Goal: Information Seeking & Learning: Learn about a topic

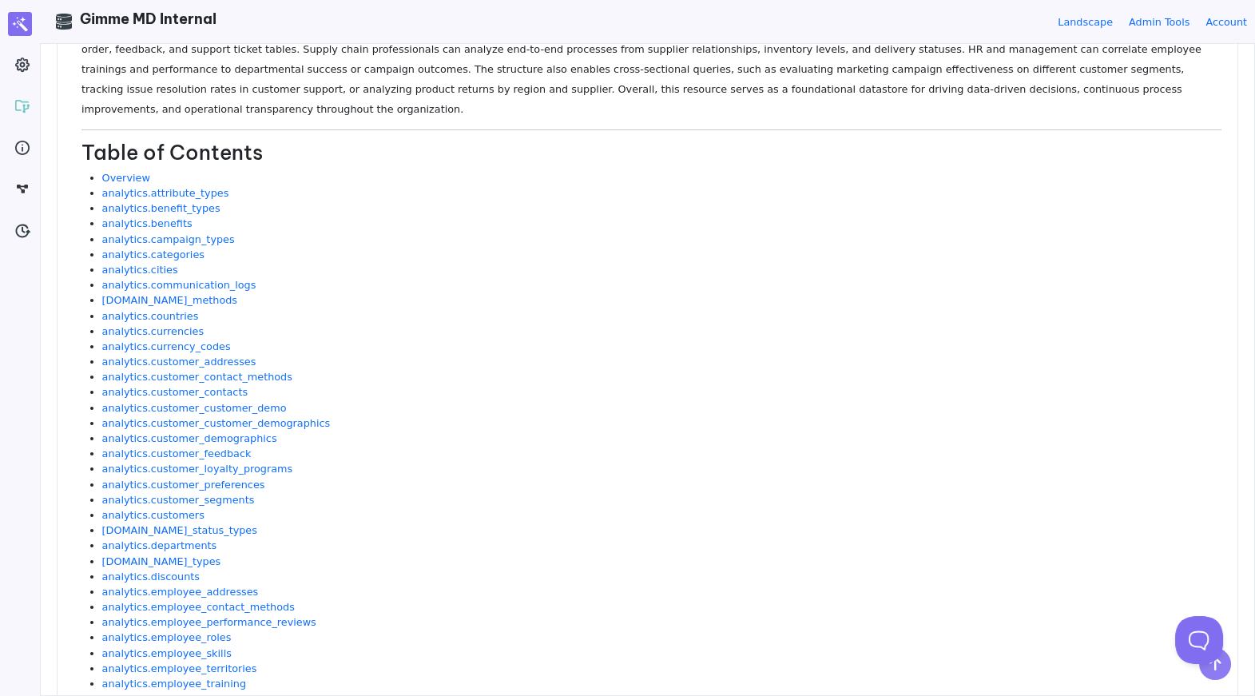
scroll to position [281, 0]
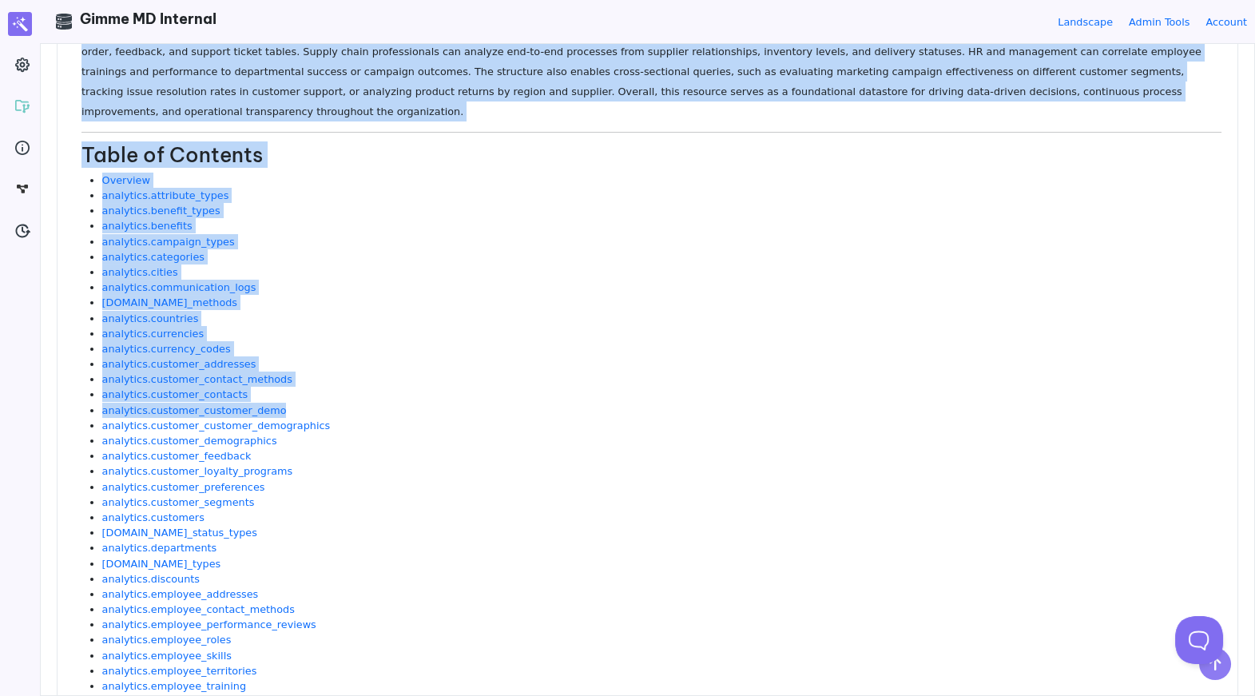
drag, startPoint x: 74, startPoint y: 173, endPoint x: 87, endPoint y: 410, distance: 237.6
click at [360, 234] on li "analytics.campaign_types" at bounding box center [661, 241] width 1119 height 15
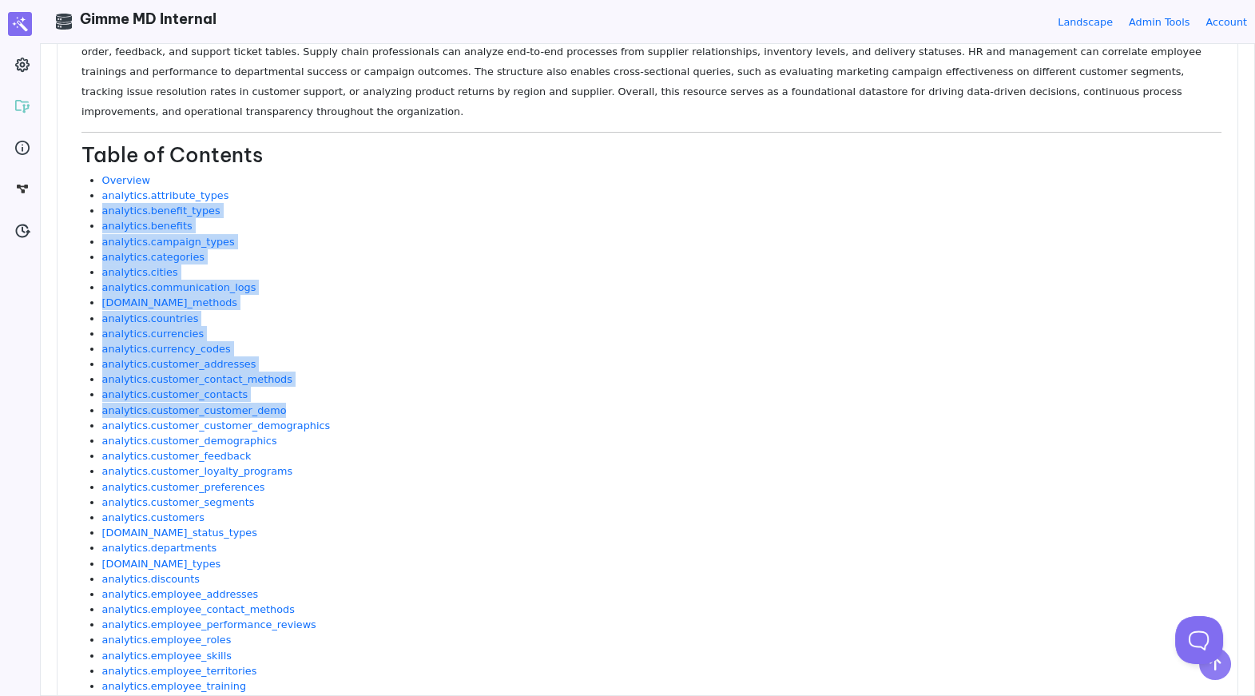
drag, startPoint x: 260, startPoint y: 176, endPoint x: 339, endPoint y: 383, distance: 222.5
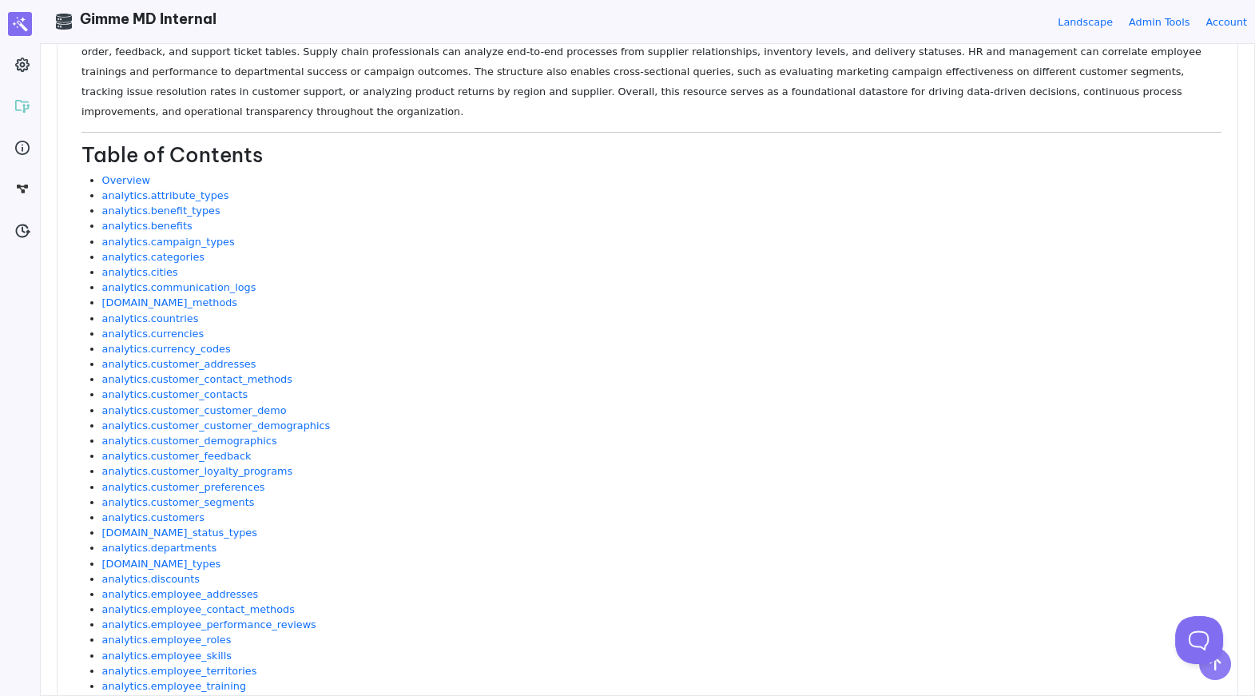
click at [361, 463] on li "analytics.customer_loyalty_programs" at bounding box center [661, 470] width 1119 height 15
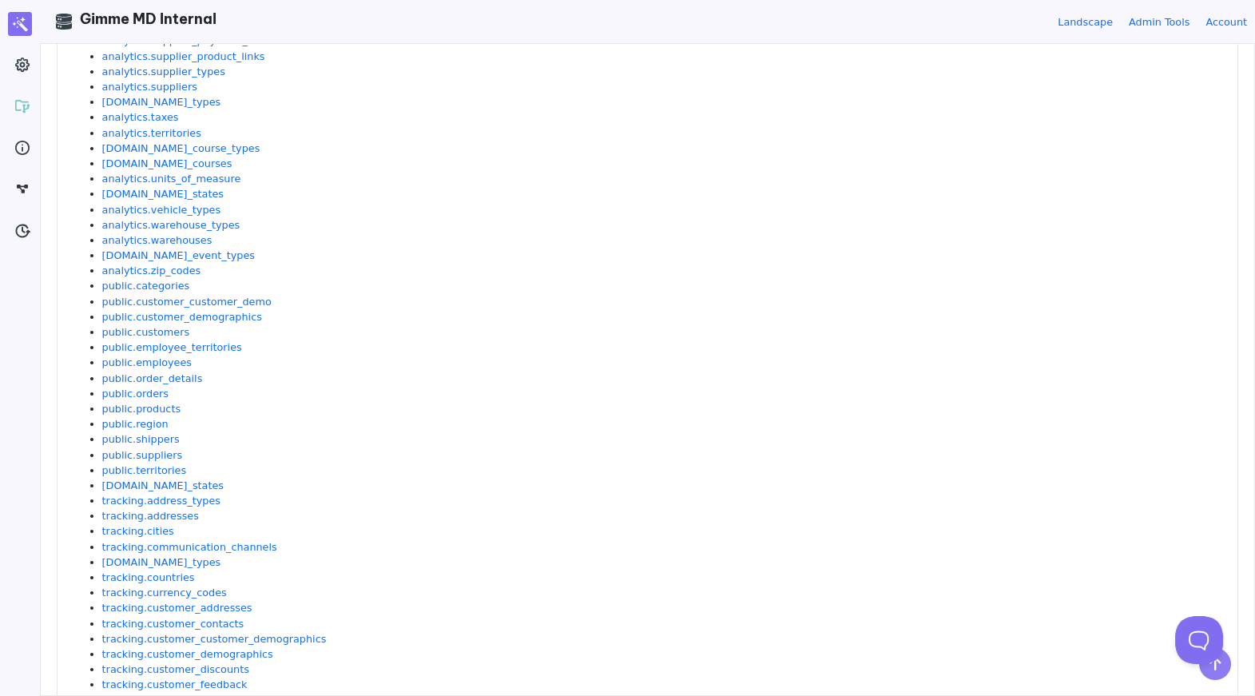
scroll to position [1879, 0]
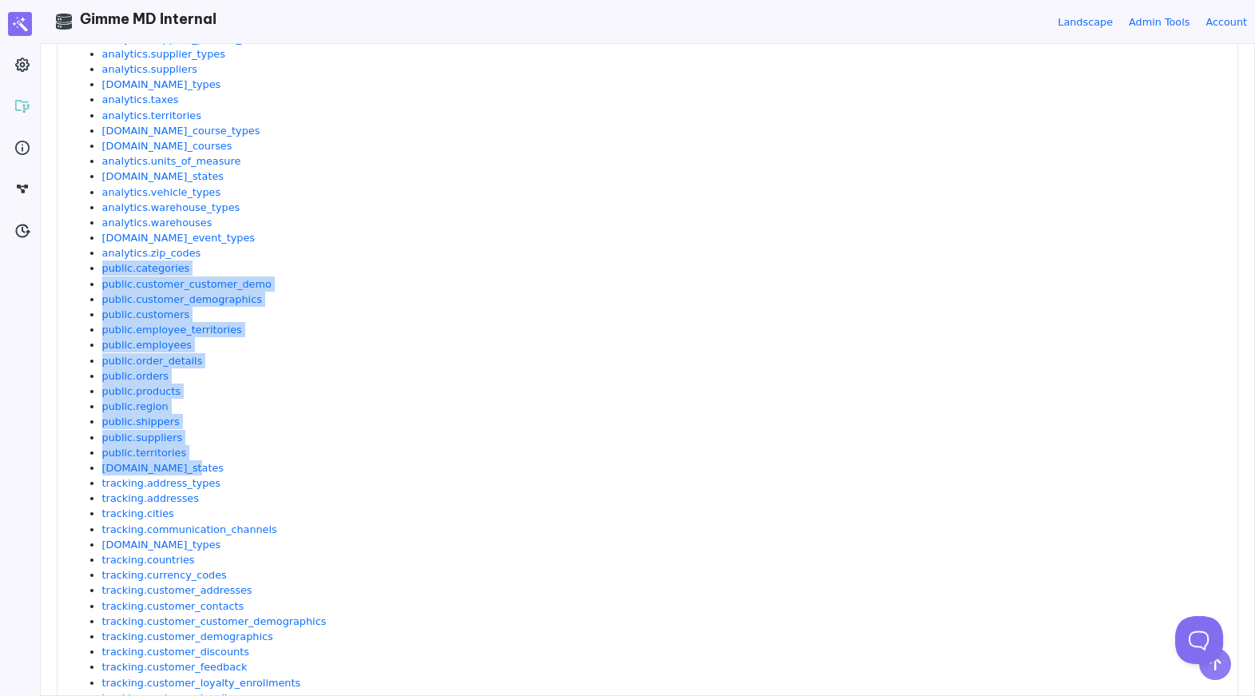
drag, startPoint x: 193, startPoint y: 447, endPoint x: 93, endPoint y: 252, distance: 219.7
click at [93, 252] on ul "Overview analytics.attribute_types analytics.benefit_types analytics.benefits a…" at bounding box center [651, 61] width 1140 height 2973
click at [197, 383] on li "public.products" at bounding box center [661, 390] width 1119 height 15
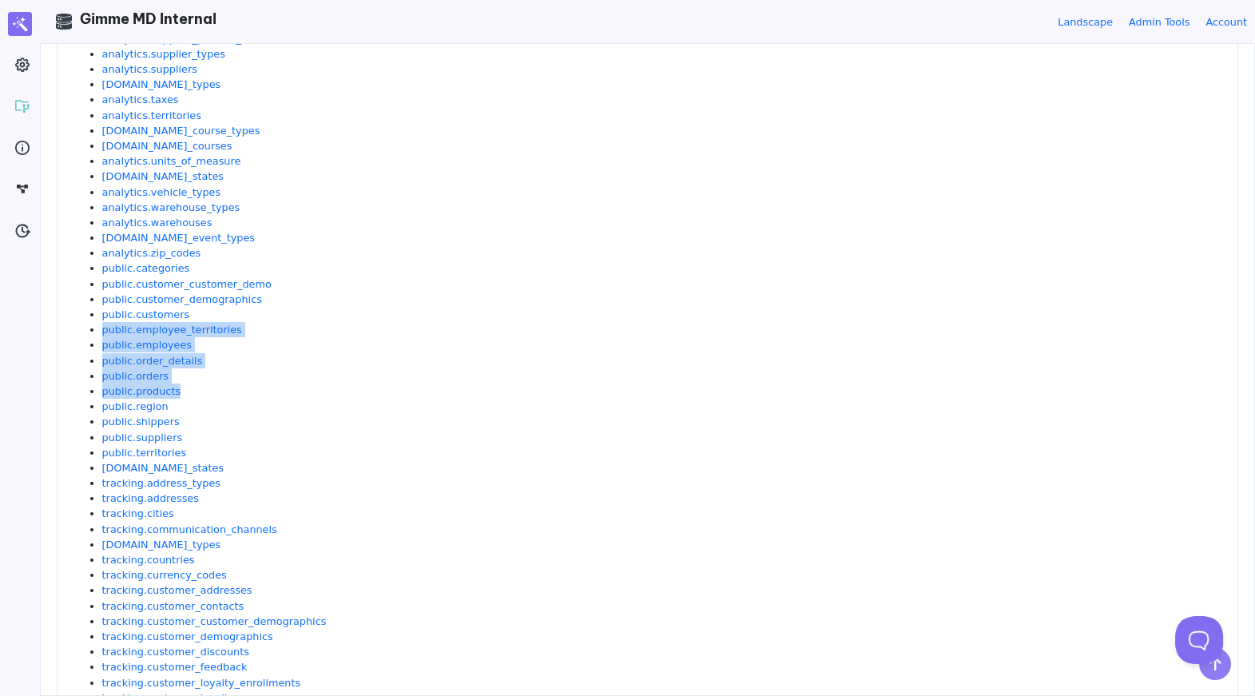
drag, startPoint x: 208, startPoint y: 375, endPoint x: 86, endPoint y: 304, distance: 141.4
click at [86, 302] on ul "Overview analytics.attribute_types analytics.benefit_types analytics.benefits a…" at bounding box center [651, 61] width 1140 height 2973
click at [289, 368] on li "public.orders" at bounding box center [661, 375] width 1119 height 15
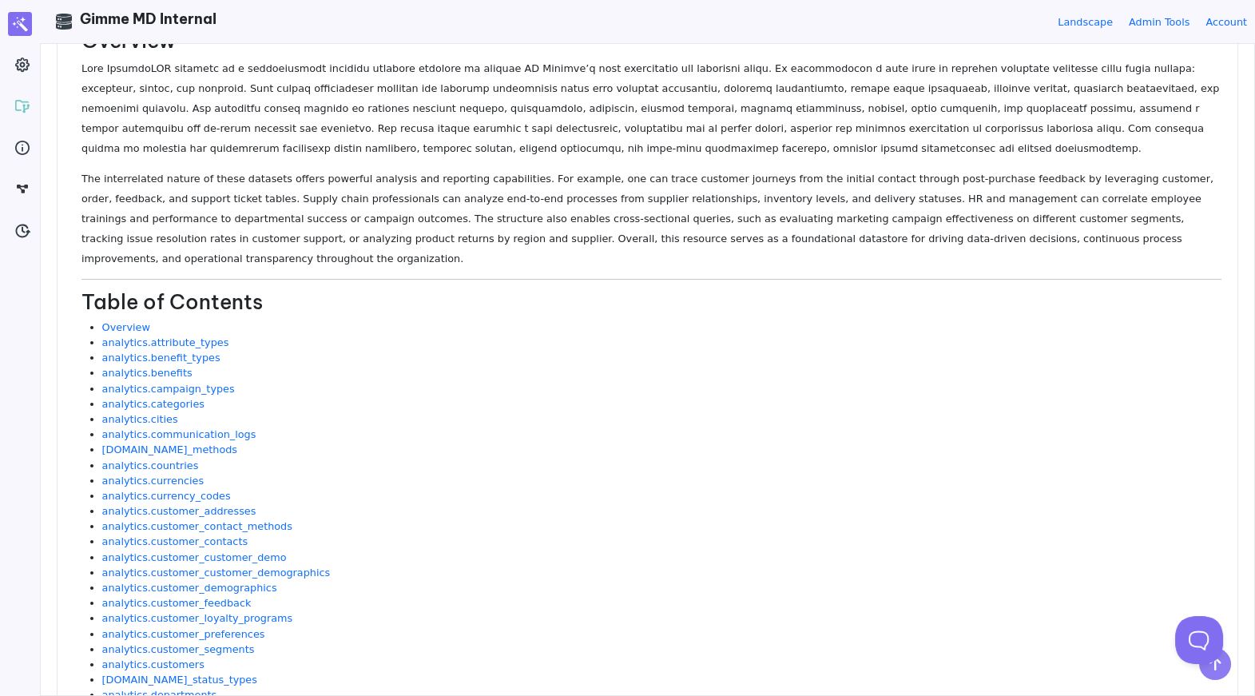
scroll to position [0, 0]
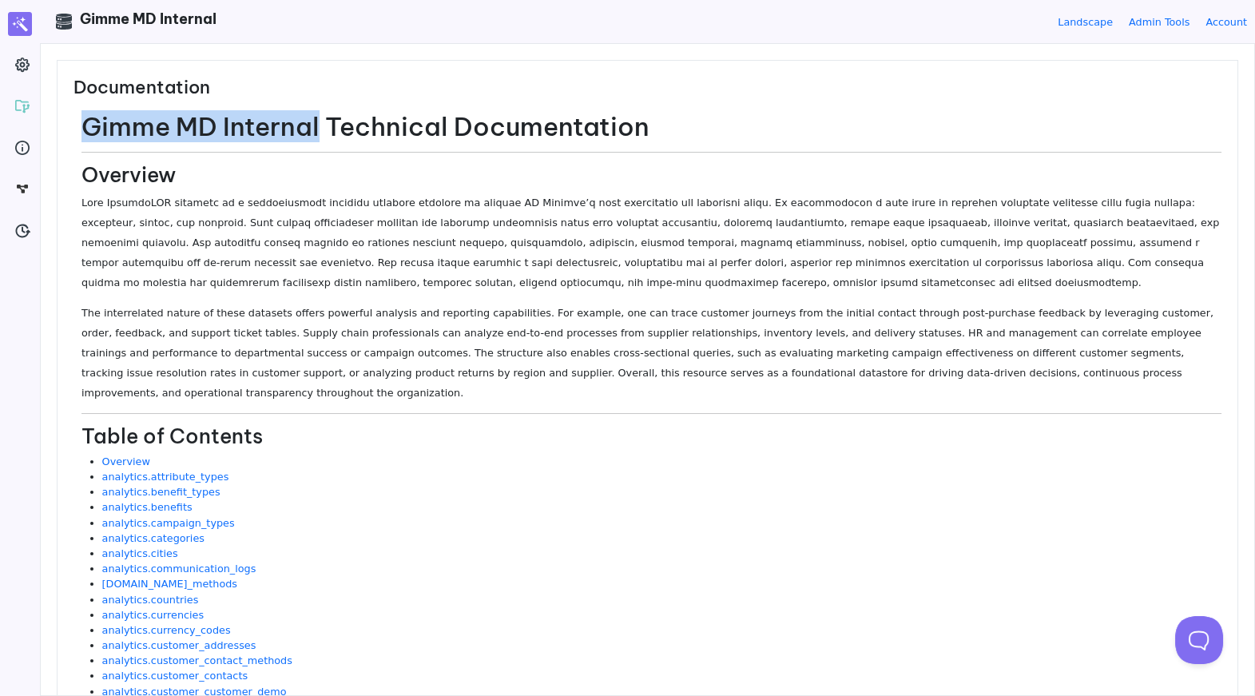
drag, startPoint x: 89, startPoint y: 128, endPoint x: 315, endPoint y: 134, distance: 225.3
click at [315, 134] on h1 "Gimme MD Internal Technical Documentation" at bounding box center [651, 126] width 1140 height 30
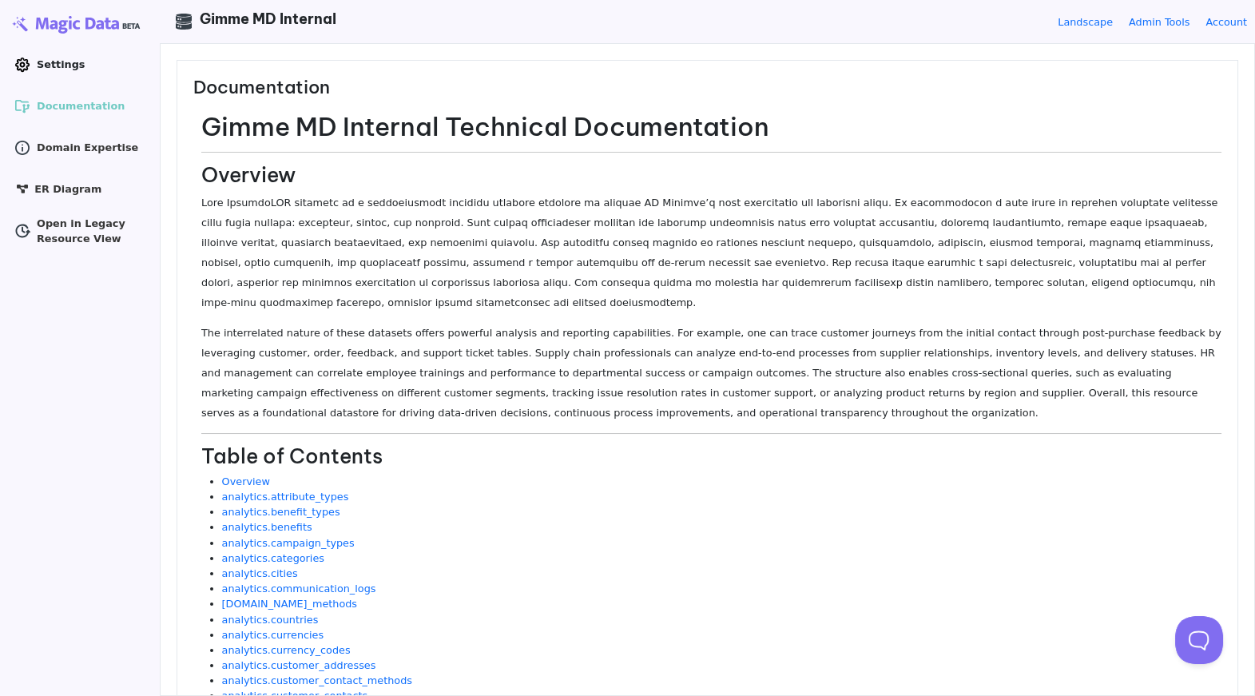
click at [62, 62] on span "Settings" at bounding box center [61, 64] width 48 height 15
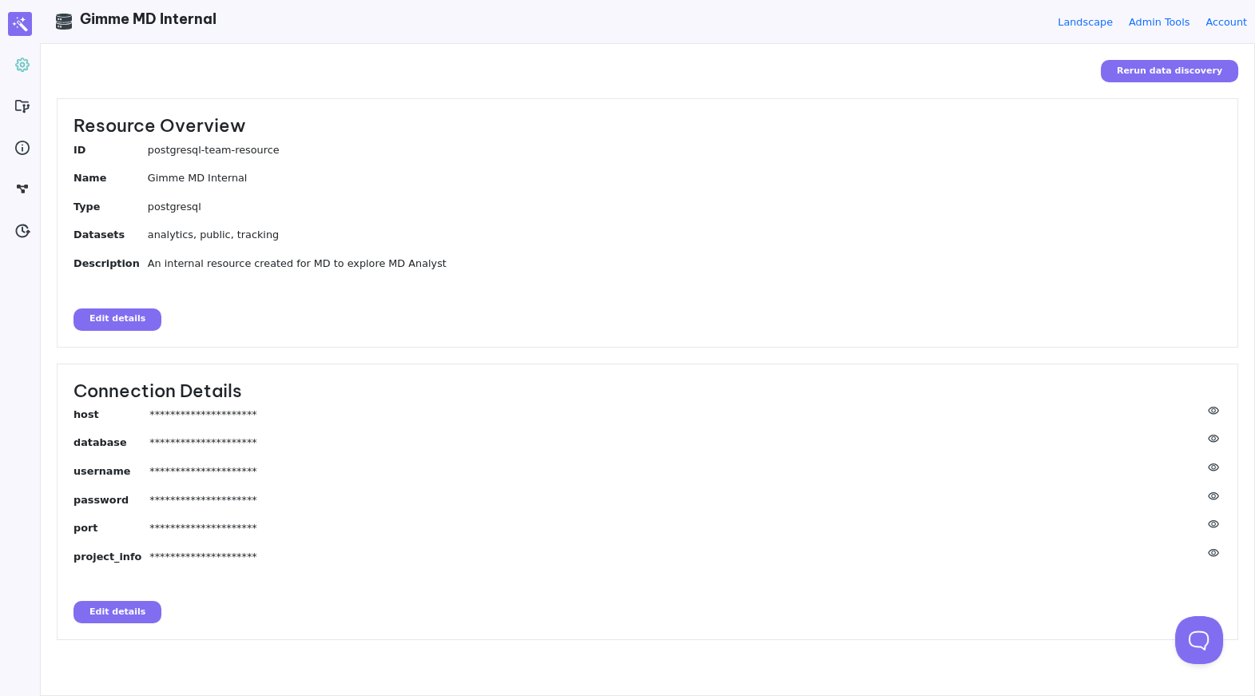
click at [133, 611] on button "Edit details" at bounding box center [117, 612] width 88 height 22
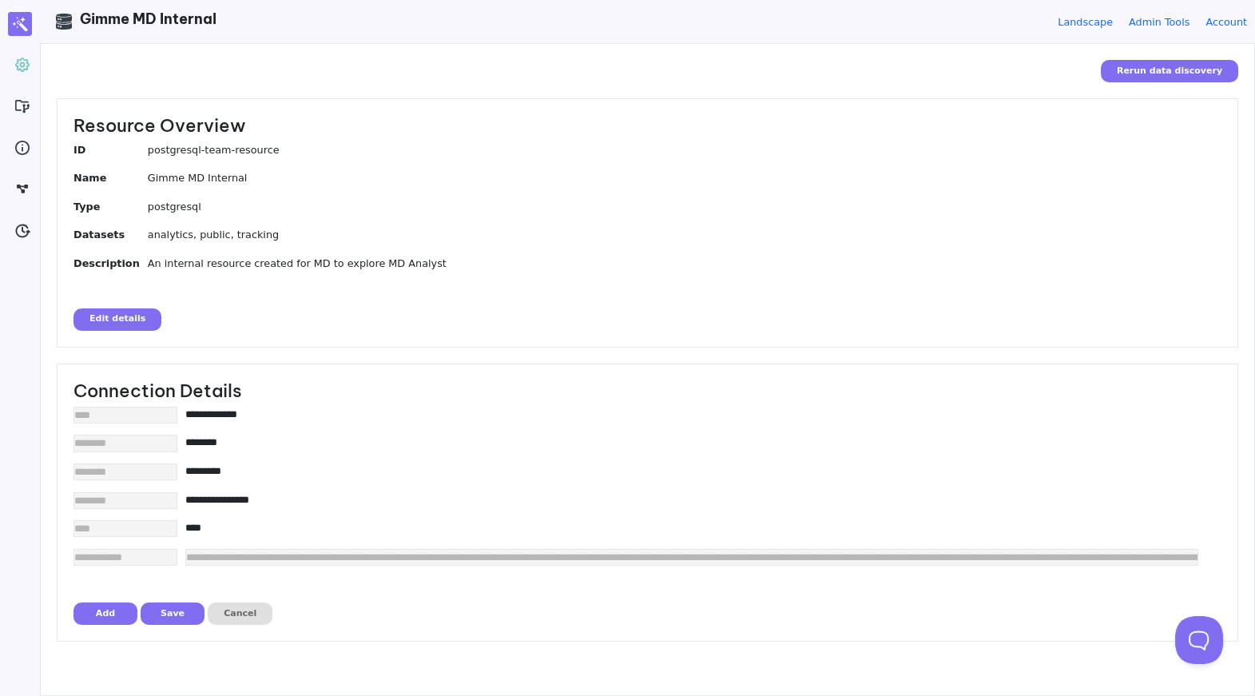
click at [229, 417] on input"] "**********" at bounding box center [691, 414] width 1013 height 15
click at [244, 417] on input"] "**********" at bounding box center [691, 414] width 1013 height 15
click at [263, 417] on input"] "**********" at bounding box center [691, 414] width 1013 height 15
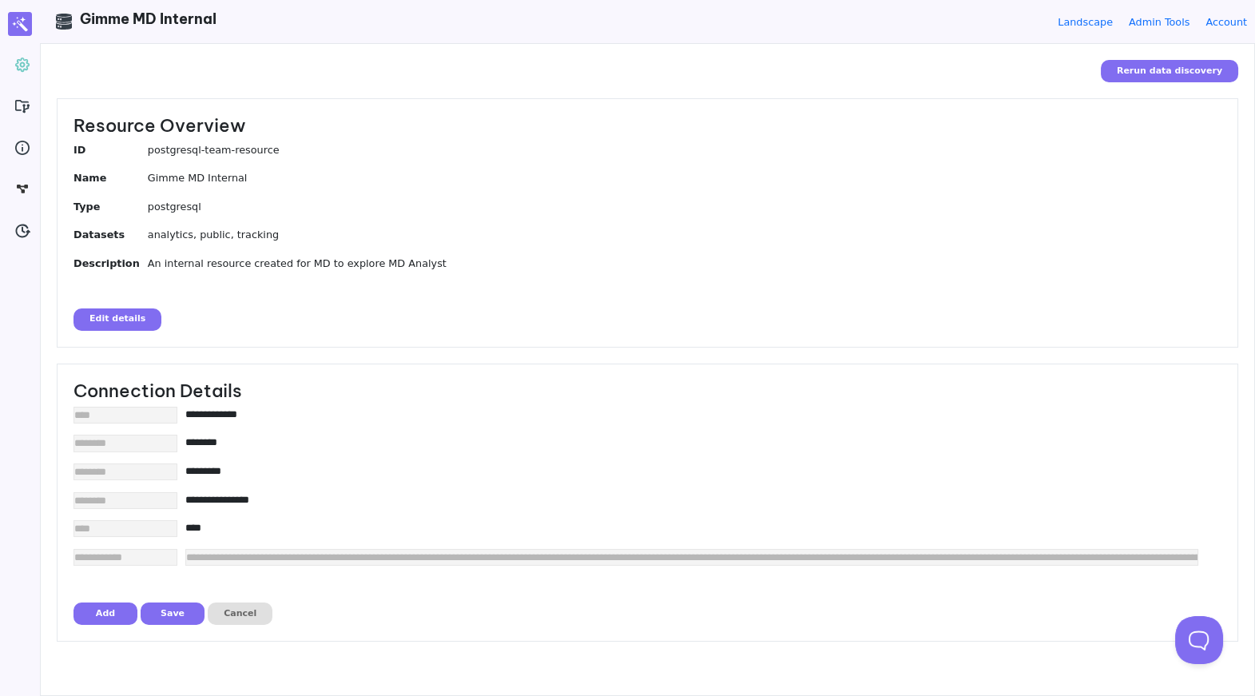
click at [263, 417] on input"] "**********" at bounding box center [691, 414] width 1013 height 15
click at [280, 416] on input"] "**********" at bounding box center [691, 414] width 1013 height 15
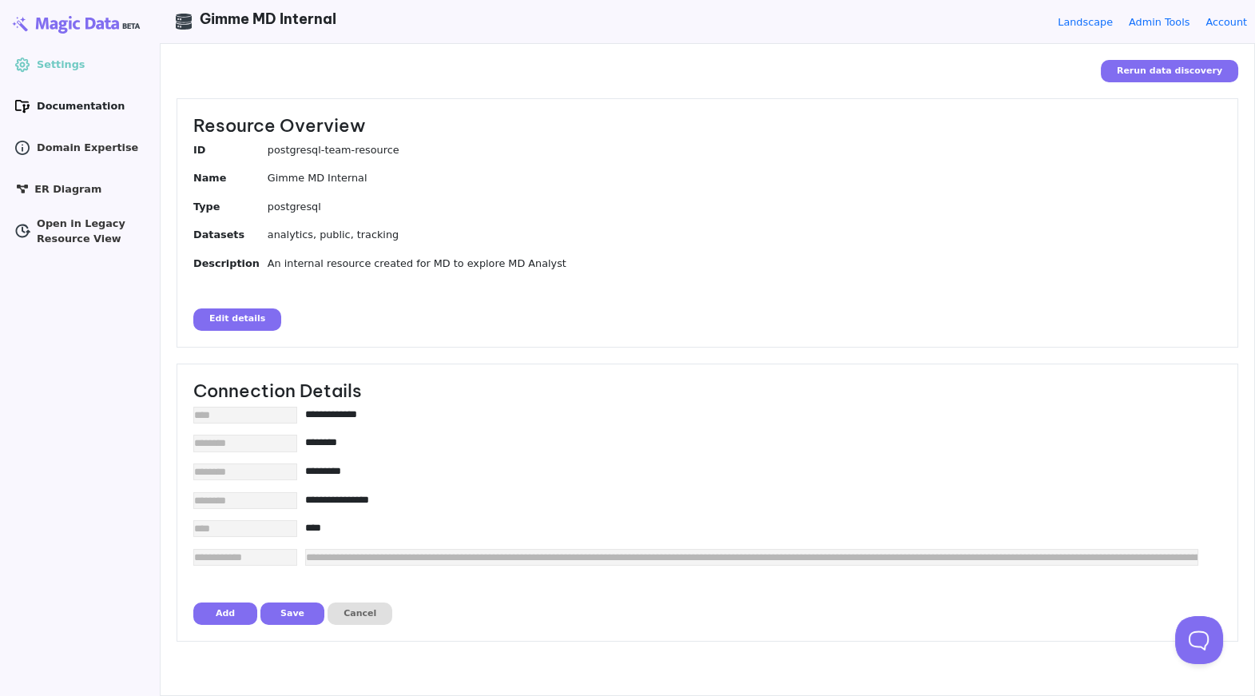
click at [77, 106] on span "Documentation" at bounding box center [81, 105] width 88 height 15
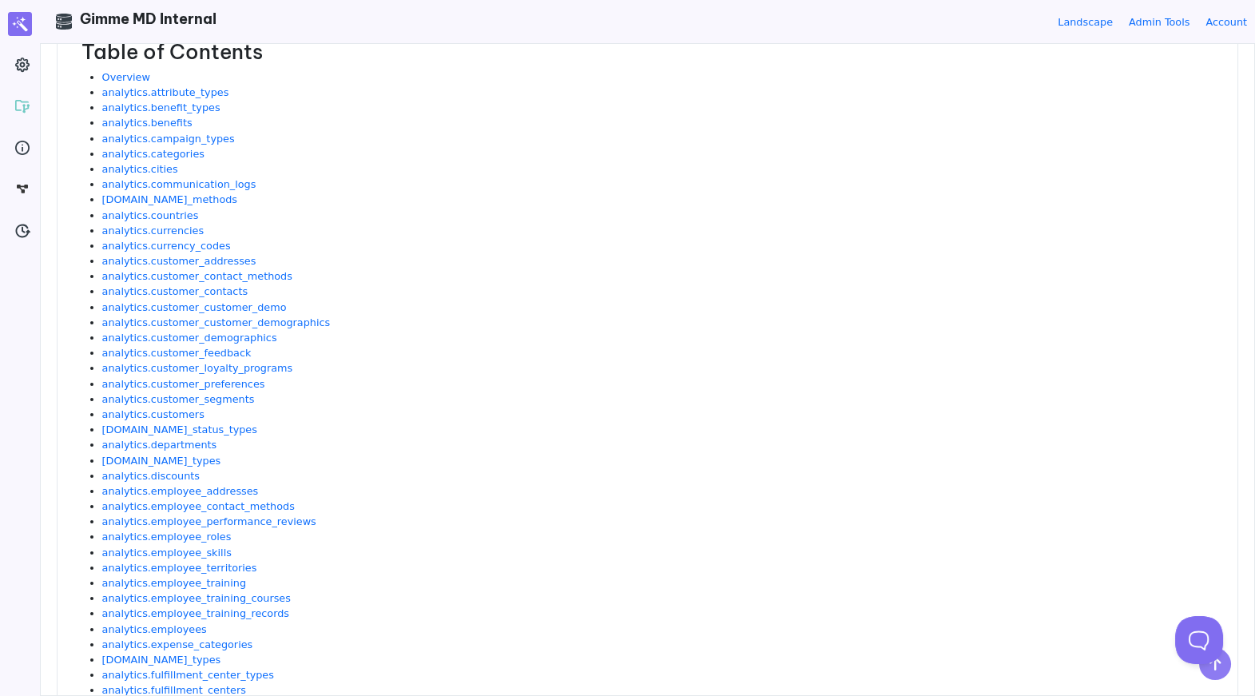
scroll to position [349, 0]
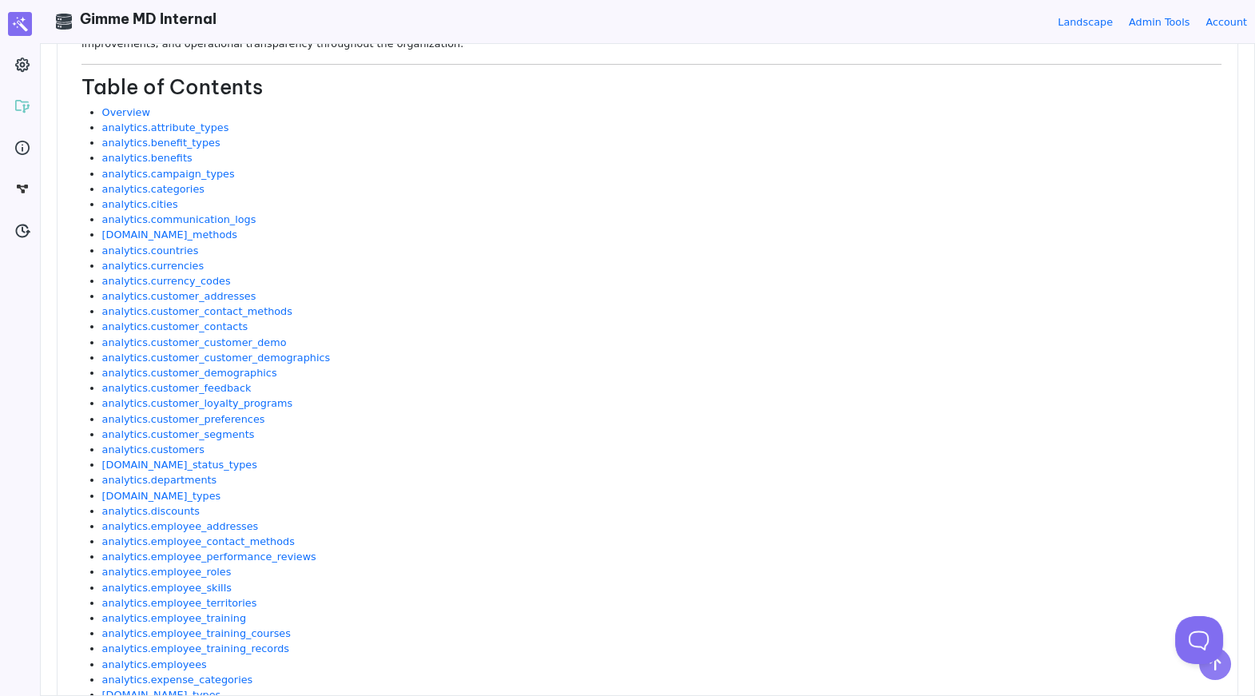
click at [228, 75] on h2 "Table of Contents" at bounding box center [651, 87] width 1140 height 25
click at [323, 120] on li "analytics.attribute_types" at bounding box center [661, 127] width 1119 height 15
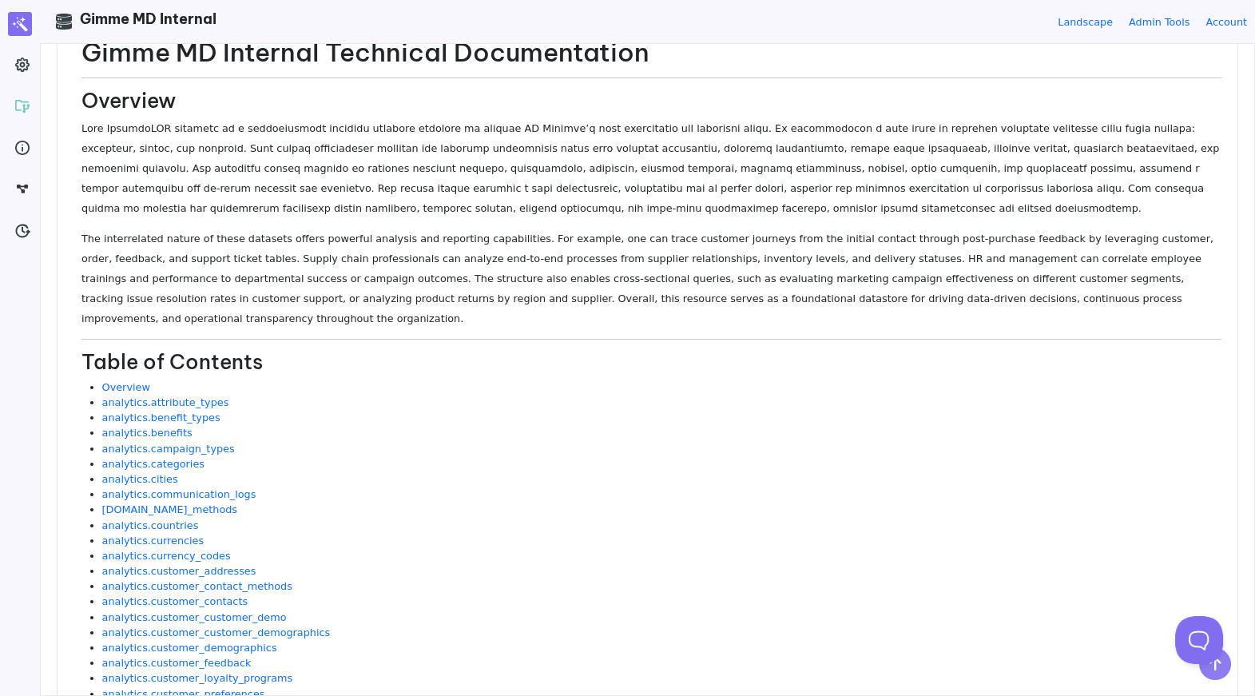
scroll to position [160, 0]
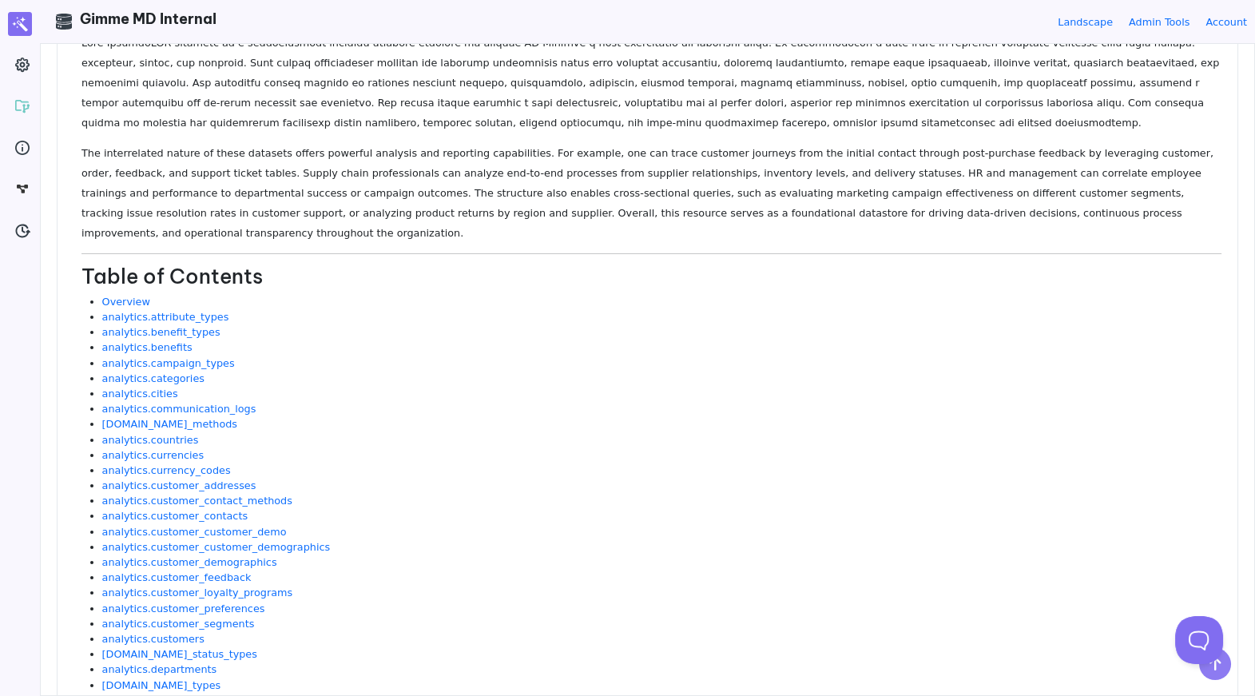
click at [240, 264] on h2 "Table of Contents" at bounding box center [651, 276] width 1140 height 25
click at [276, 264] on h2 "Table of Contents" at bounding box center [651, 276] width 1140 height 25
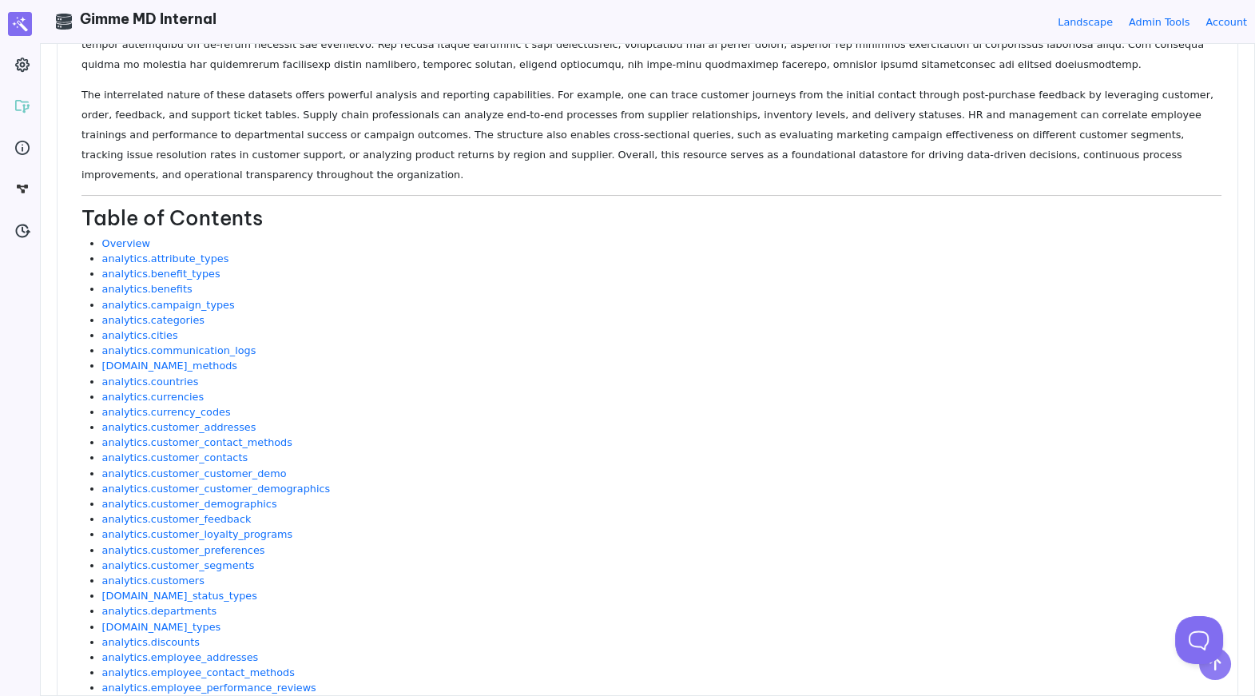
scroll to position [191, 0]
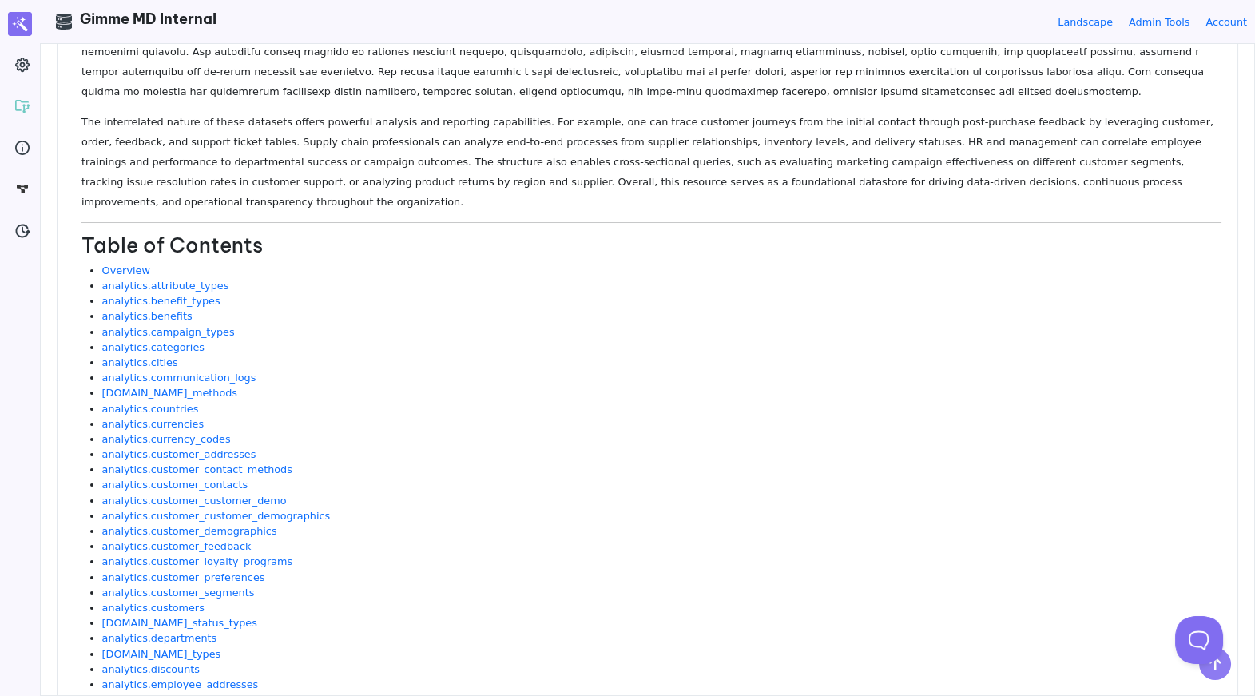
click at [170, 23] on span "Gimme MD Internal" at bounding box center [148, 19] width 137 height 18
click at [216, 26] on header ".cls-1 { clip-path: url(#clippath); } .cls-2 { fill: none; } .cls-2, .cls-3 { s…" at bounding box center [647, 21] width 1215 height 43
drag, startPoint x: 216, startPoint y: 26, endPoint x: 81, endPoint y: 29, distance: 135.0
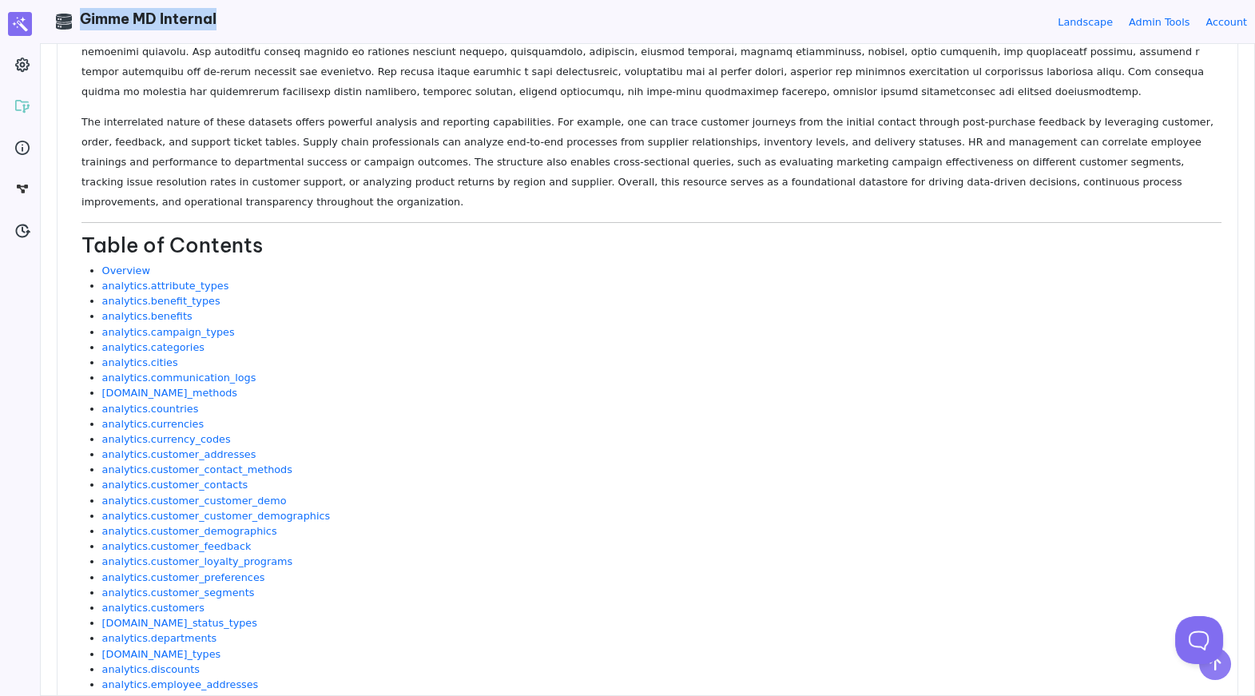
click at [81, 29] on header ".cls-1 { clip-path: url(#clippath); } .cls-2 { fill: none; } .cls-2, .cls-3 { s…" at bounding box center [647, 21] width 1215 height 43
click at [134, 26] on span "Gimme MD Internal" at bounding box center [148, 19] width 137 height 18
click at [165, 22] on span "Gimme MD Internal" at bounding box center [148, 19] width 137 height 18
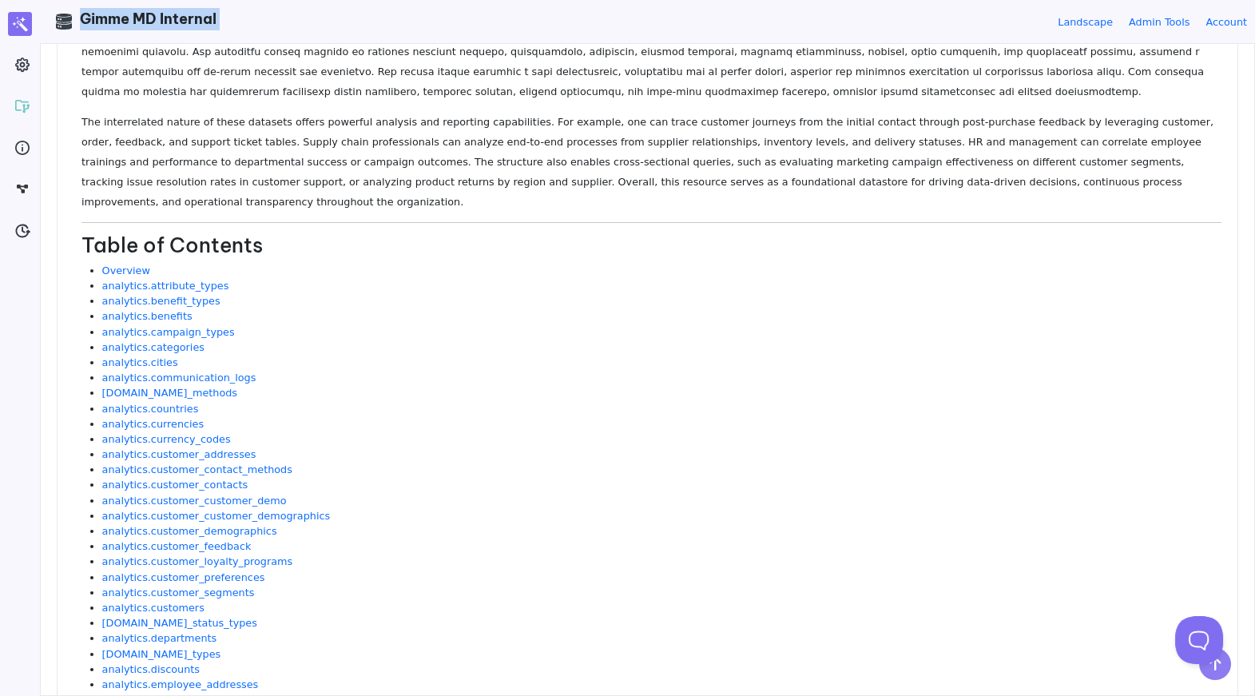
click at [165, 22] on span "Gimme MD Internal" at bounding box center [148, 19] width 137 height 18
click at [181, 22] on span "Gimme MD Internal" at bounding box center [148, 19] width 137 height 18
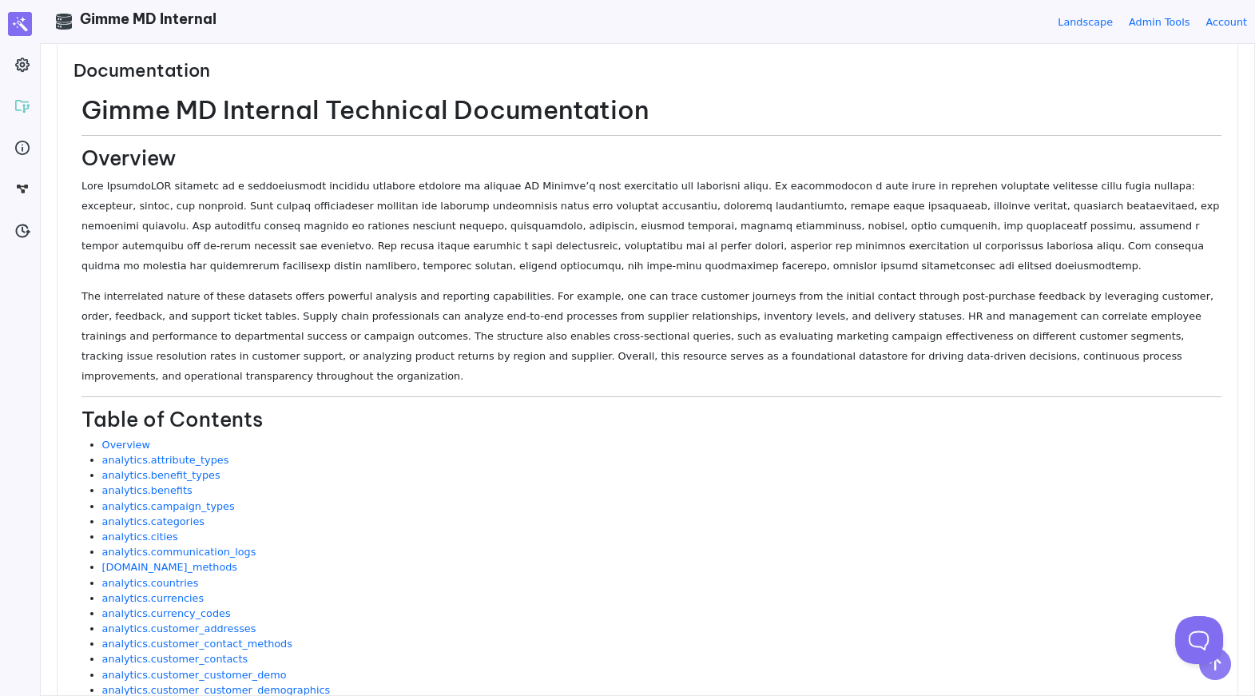
scroll to position [0, 0]
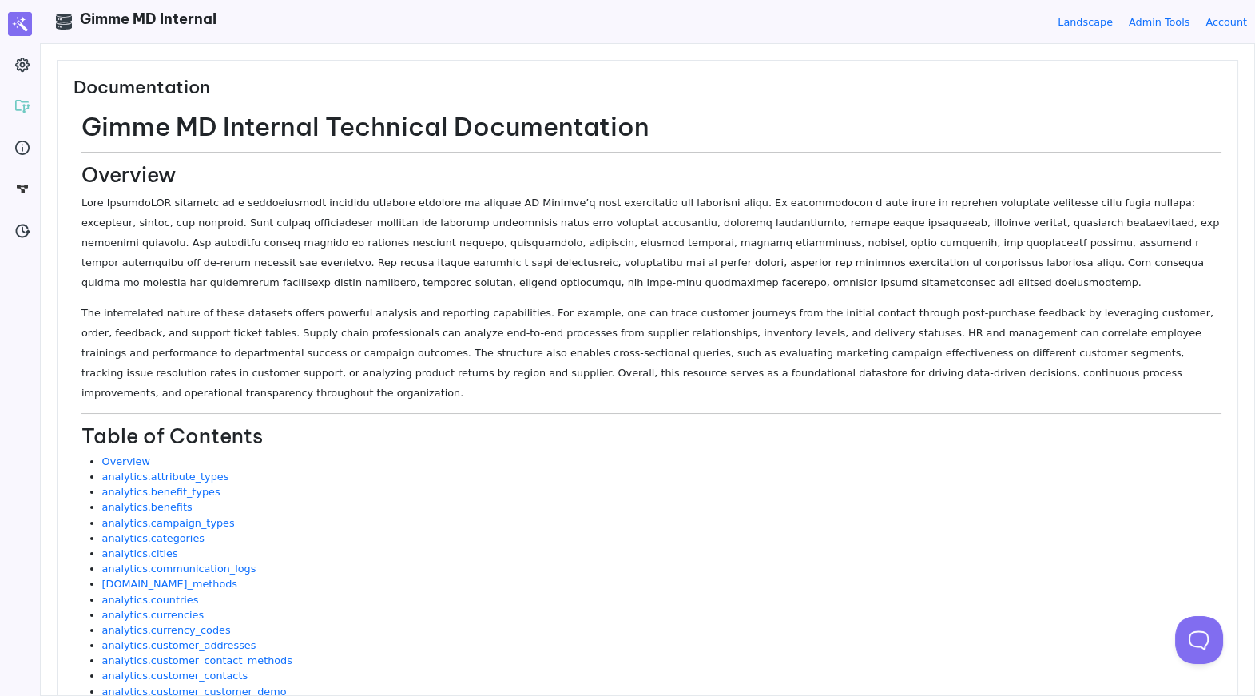
click at [319, 375] on p "The interrelated nature of these datasets offers powerful analysis and reportin…" at bounding box center [651, 353] width 1140 height 100
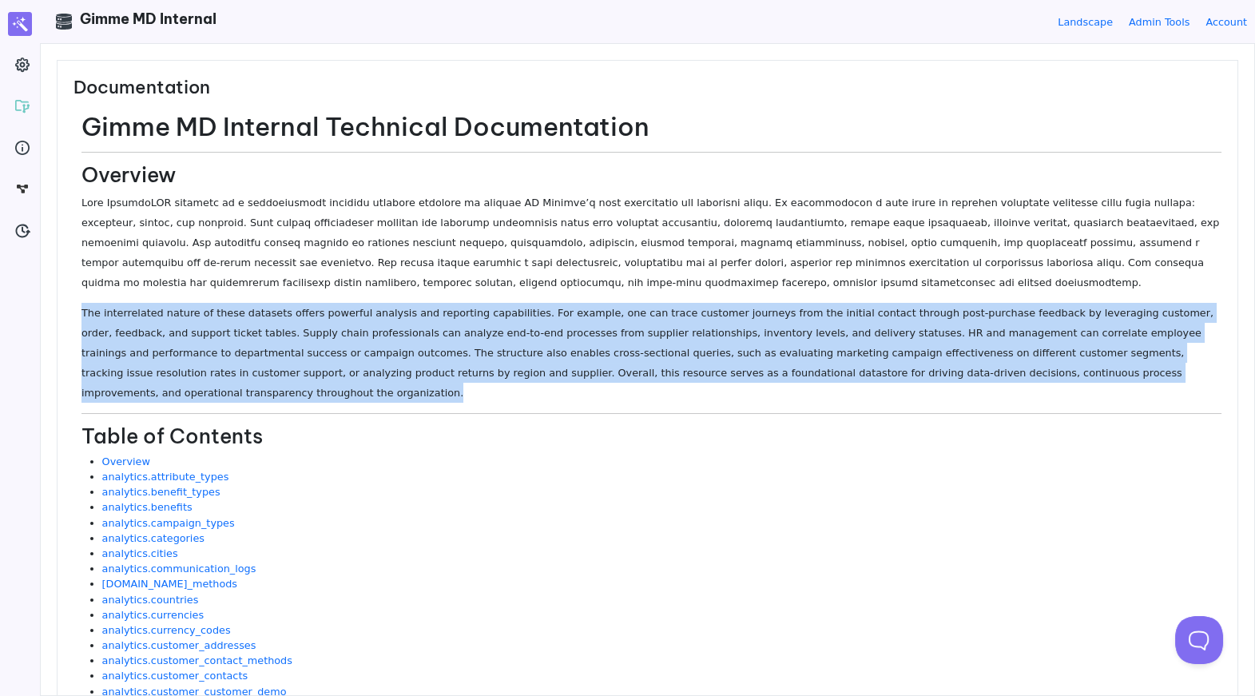
click at [319, 375] on p "The interrelated nature of these datasets offers powerful analysis and reportin…" at bounding box center [651, 353] width 1140 height 100
click at [402, 374] on p "The interrelated nature of these datasets offers powerful analysis and reportin…" at bounding box center [651, 353] width 1140 height 100
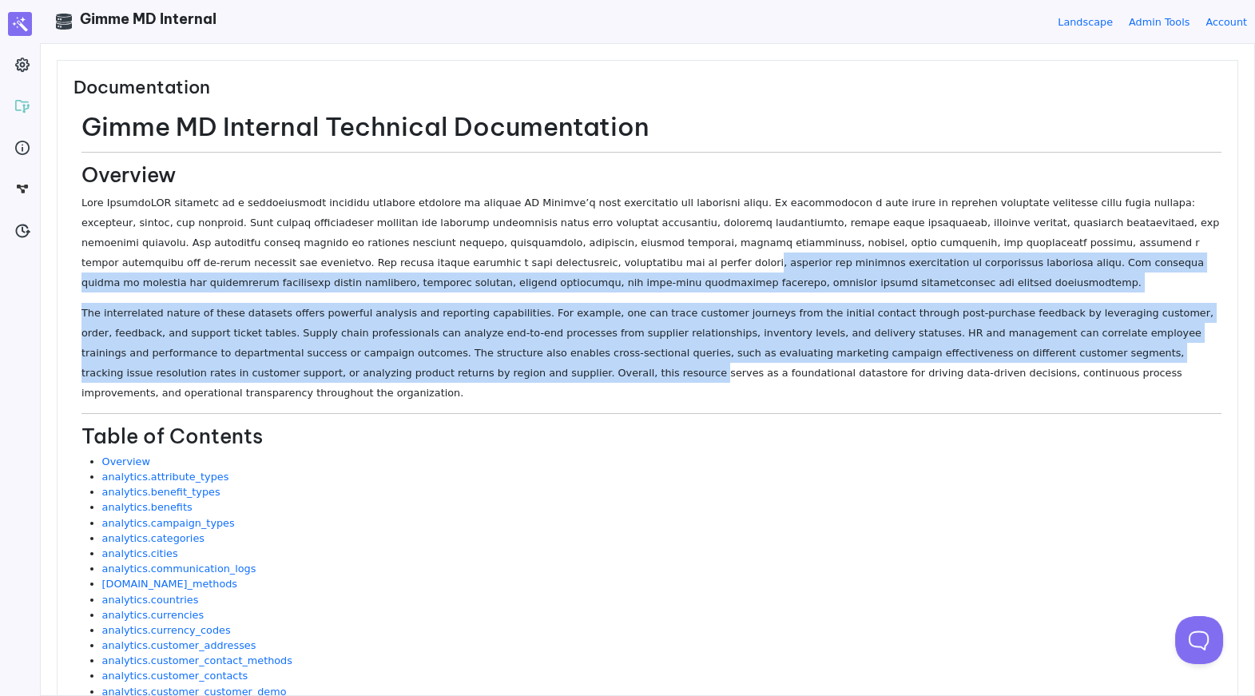
drag, startPoint x: 447, startPoint y: 270, endPoint x: 436, endPoint y: 370, distance: 100.4
click at [436, 370] on p "The interrelated nature of these datasets offers powerful analysis and reportin…" at bounding box center [651, 353] width 1140 height 100
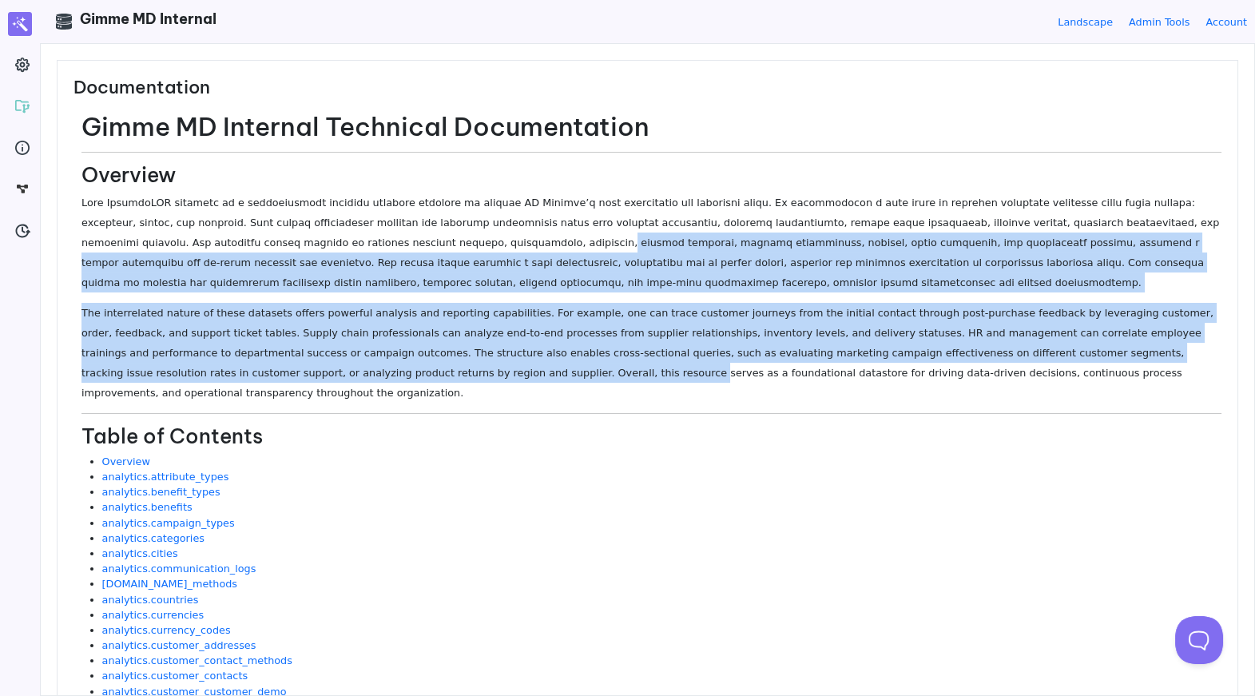
drag, startPoint x: 436, startPoint y: 370, endPoint x: 438, endPoint y: 247, distance: 123.0
click at [444, 245] on p at bounding box center [651, 243] width 1140 height 100
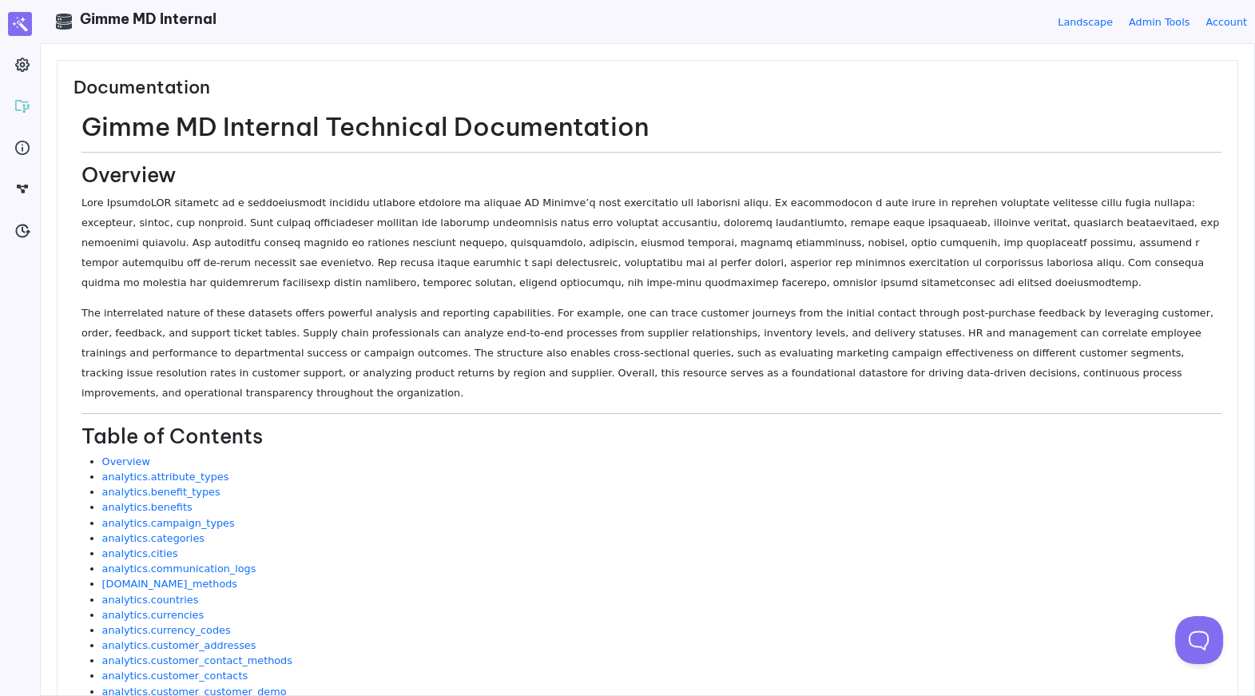
drag, startPoint x: 442, startPoint y: 245, endPoint x: 441, endPoint y: 376, distance: 131.0
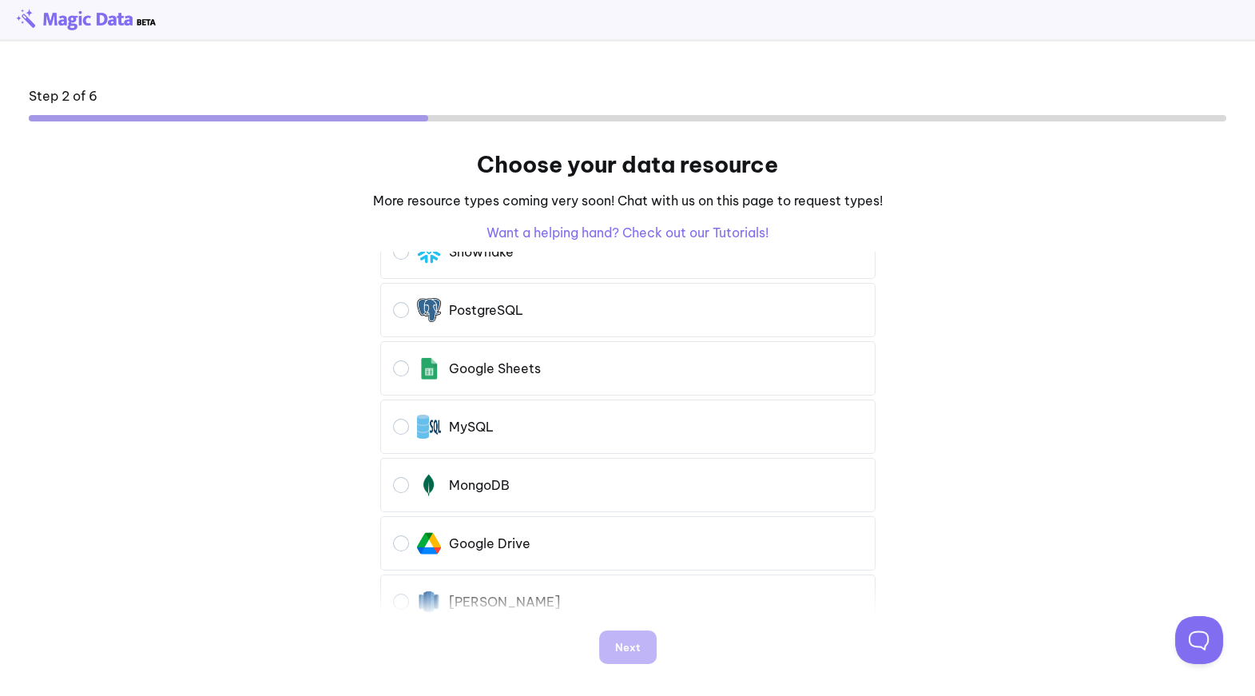
scroll to position [161, 0]
